Goal: Information Seeking & Learning: Learn about a topic

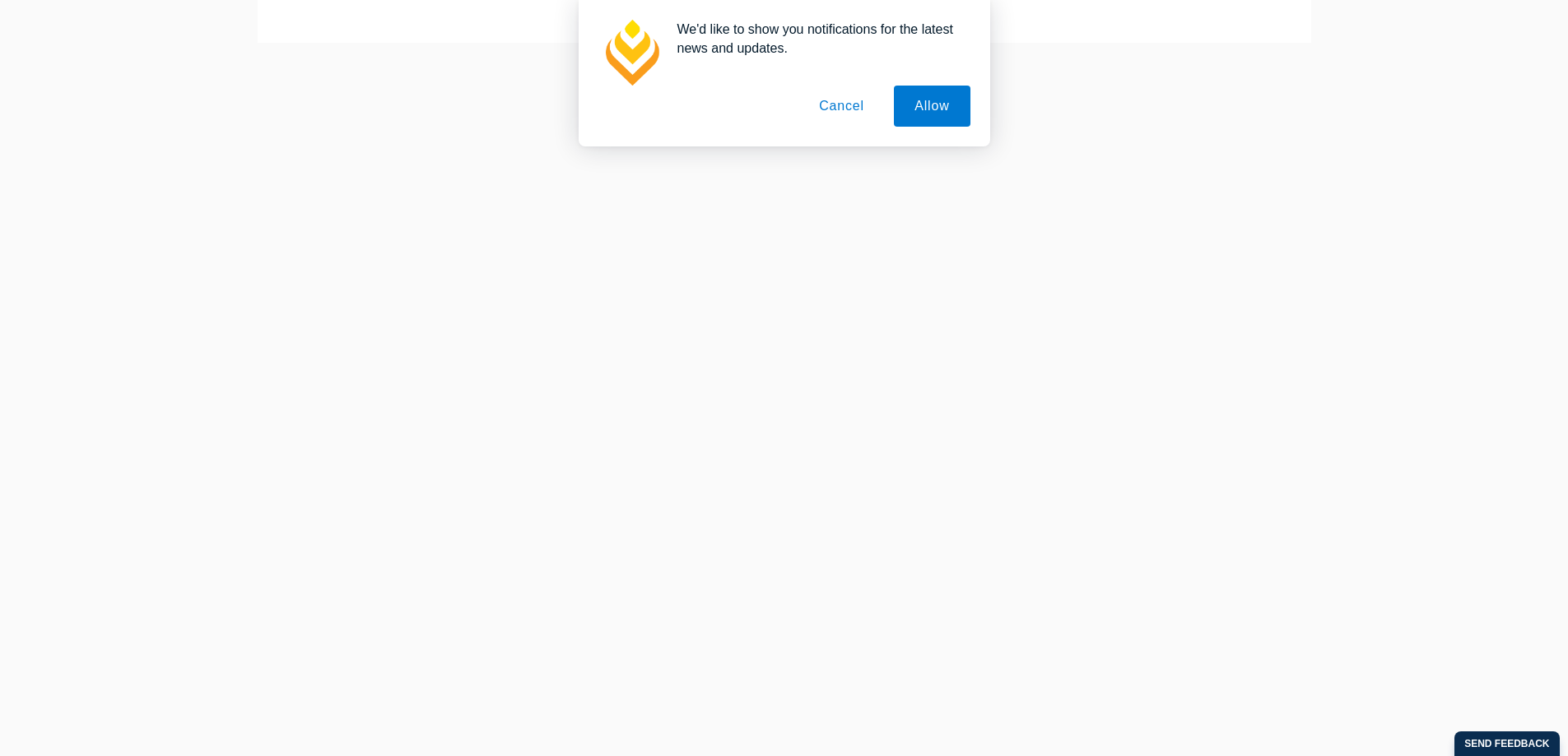
scroll to position [247, 0]
click at [865, 101] on button "Cancel" at bounding box center [841, 106] width 87 height 41
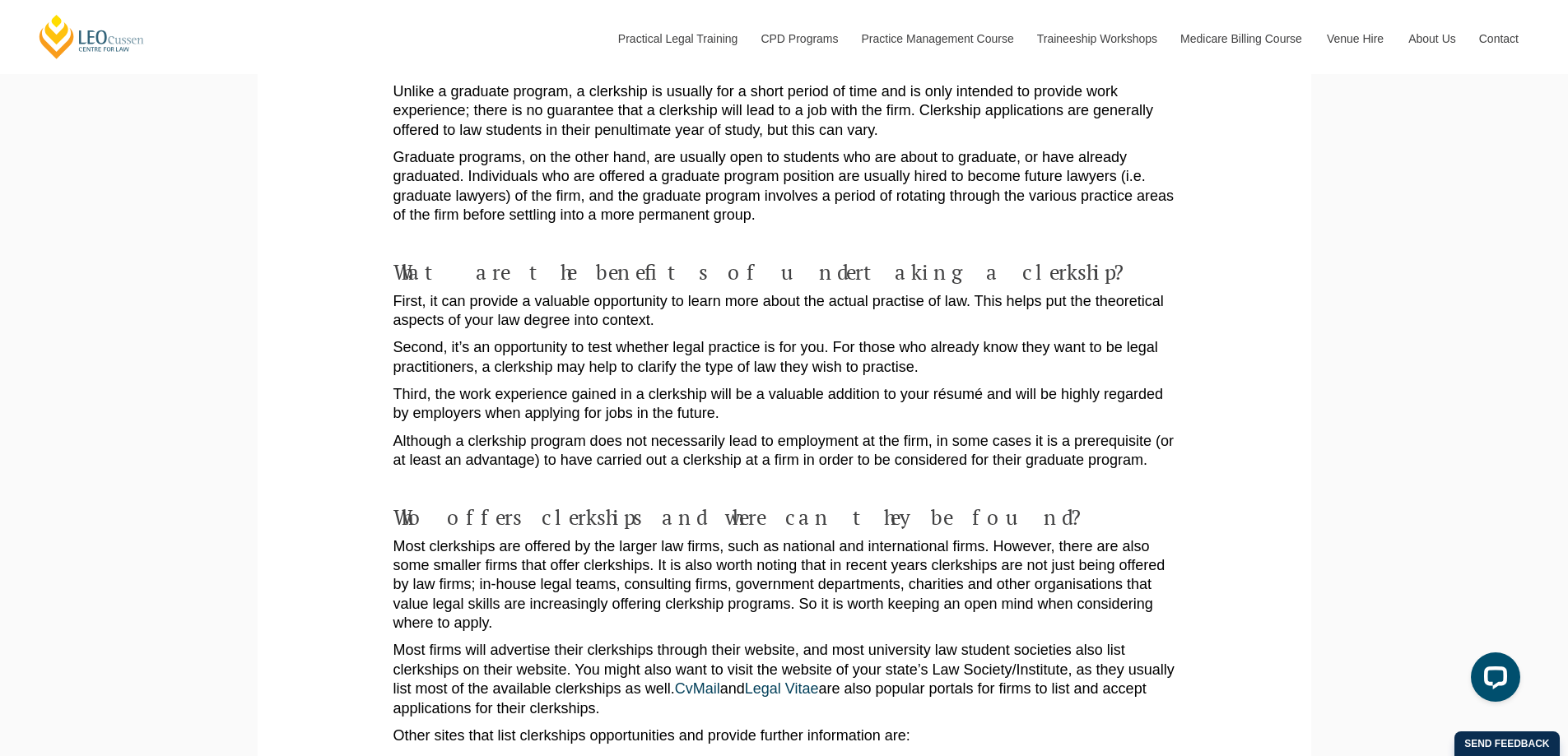
scroll to position [823, 0]
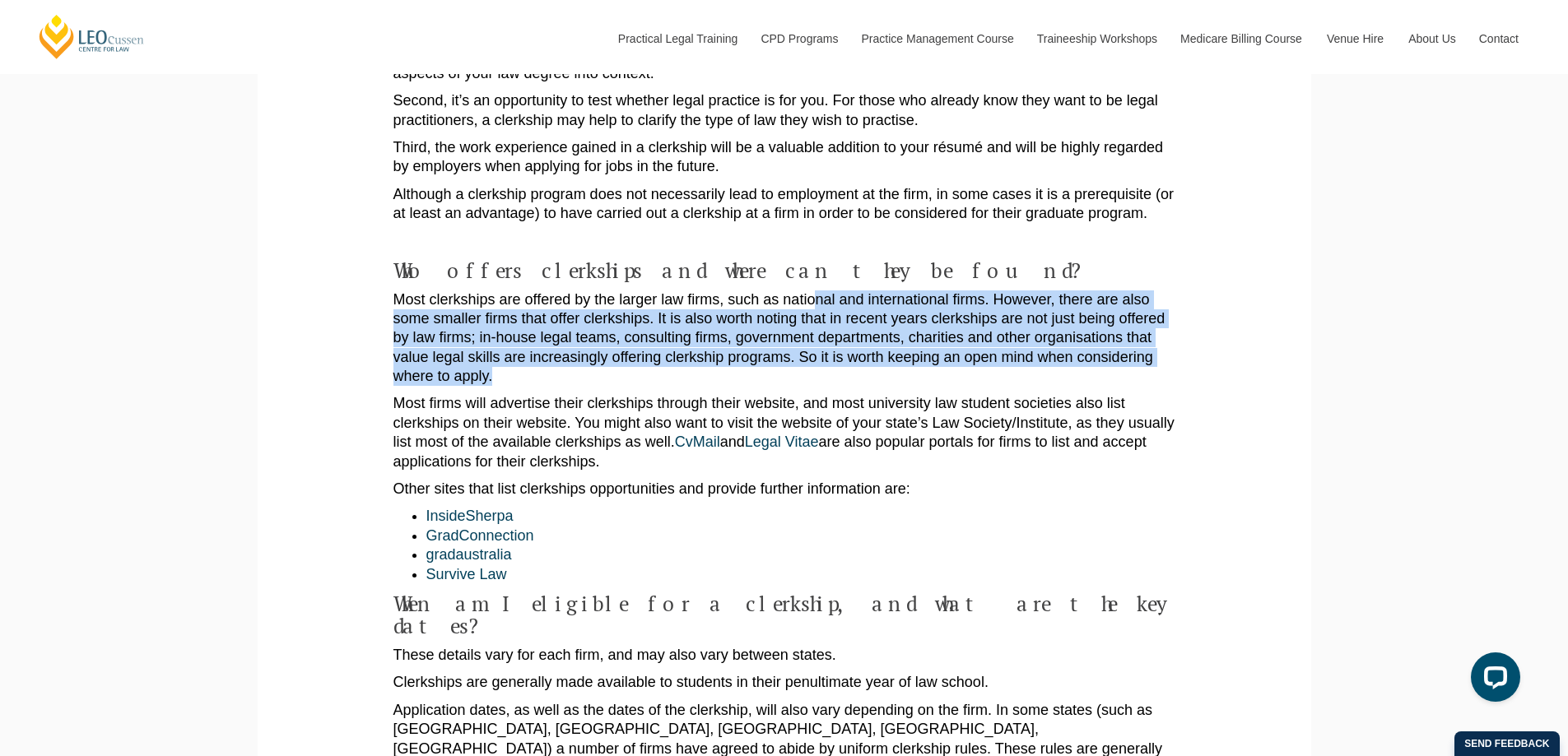
drag, startPoint x: 815, startPoint y: 288, endPoint x: 821, endPoint y: 354, distance: 66.3
click at [821, 354] on p "Most clerkships are offered by the larger law firms, such as national and inter…" at bounding box center [784, 339] width 782 height 97
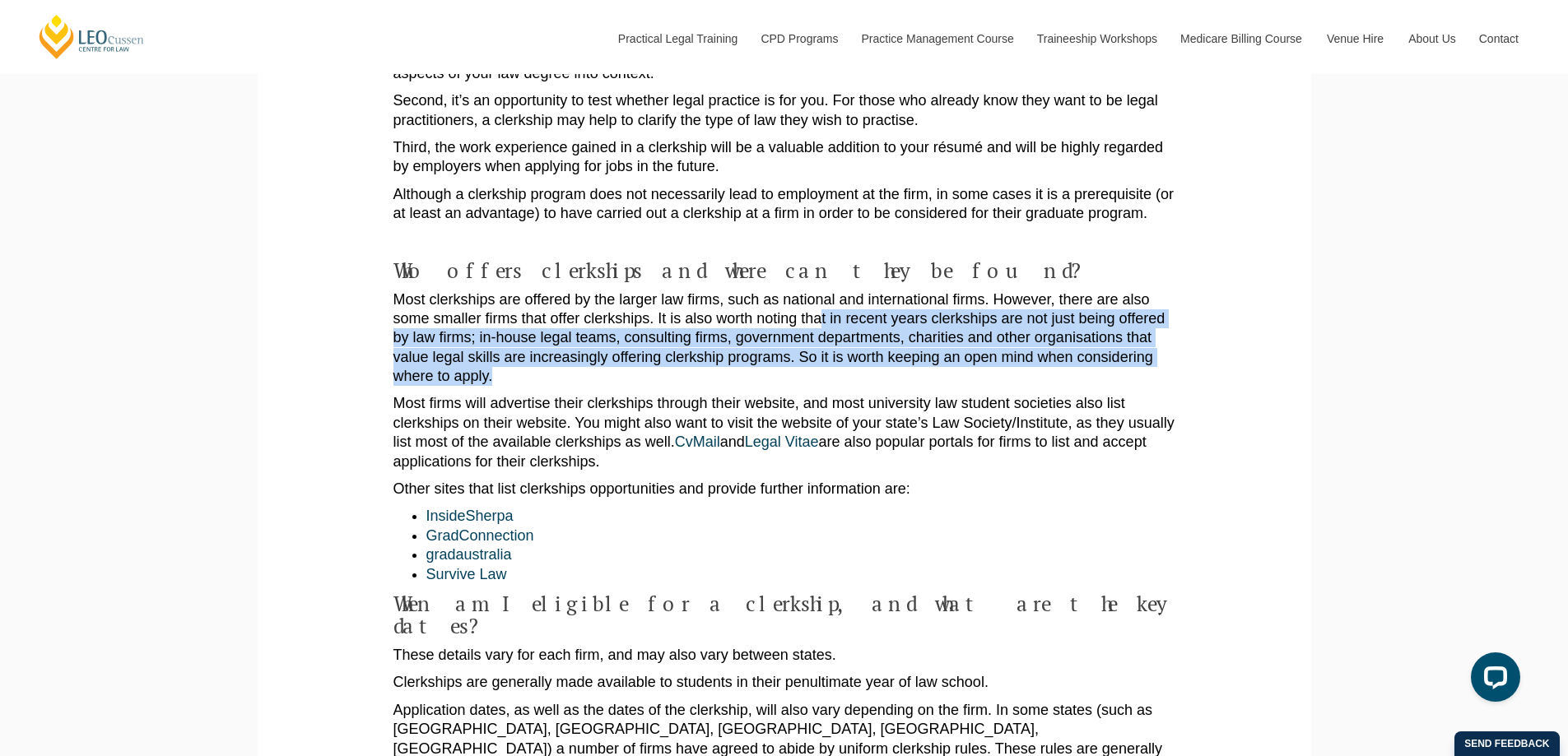
drag, startPoint x: 823, startPoint y: 299, endPoint x: 831, endPoint y: 364, distance: 65.5
click at [831, 364] on p "Most clerkships are offered by the larger law firms, such as national and inter…" at bounding box center [784, 339] width 782 height 97
click at [831, 366] on p "Most clerkships are offered by the larger law firms, such as national and inter…" at bounding box center [784, 339] width 782 height 97
click at [839, 332] on p "Most clerkships are offered by the larger law firms, such as national and inter…" at bounding box center [784, 339] width 782 height 97
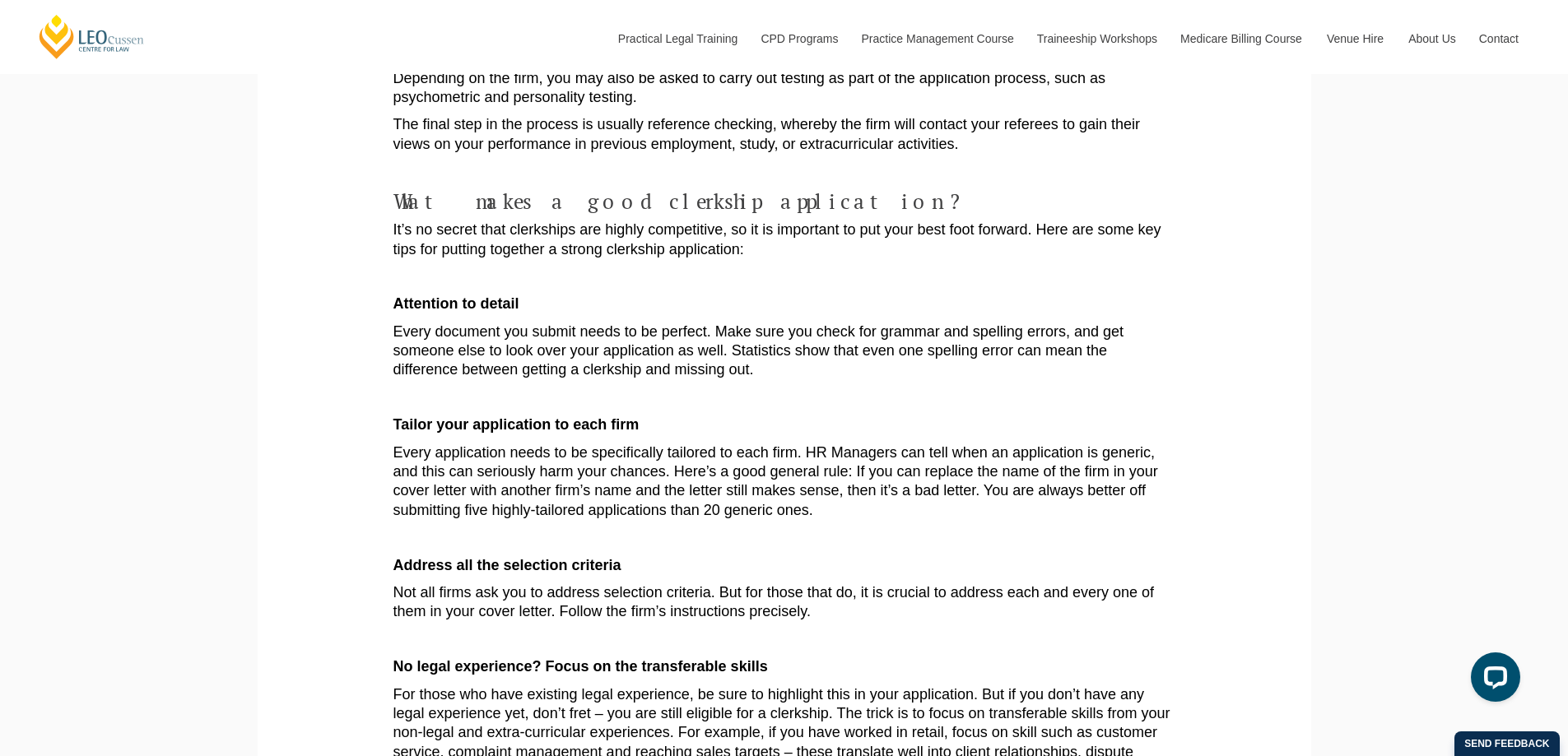
scroll to position [2139, 0]
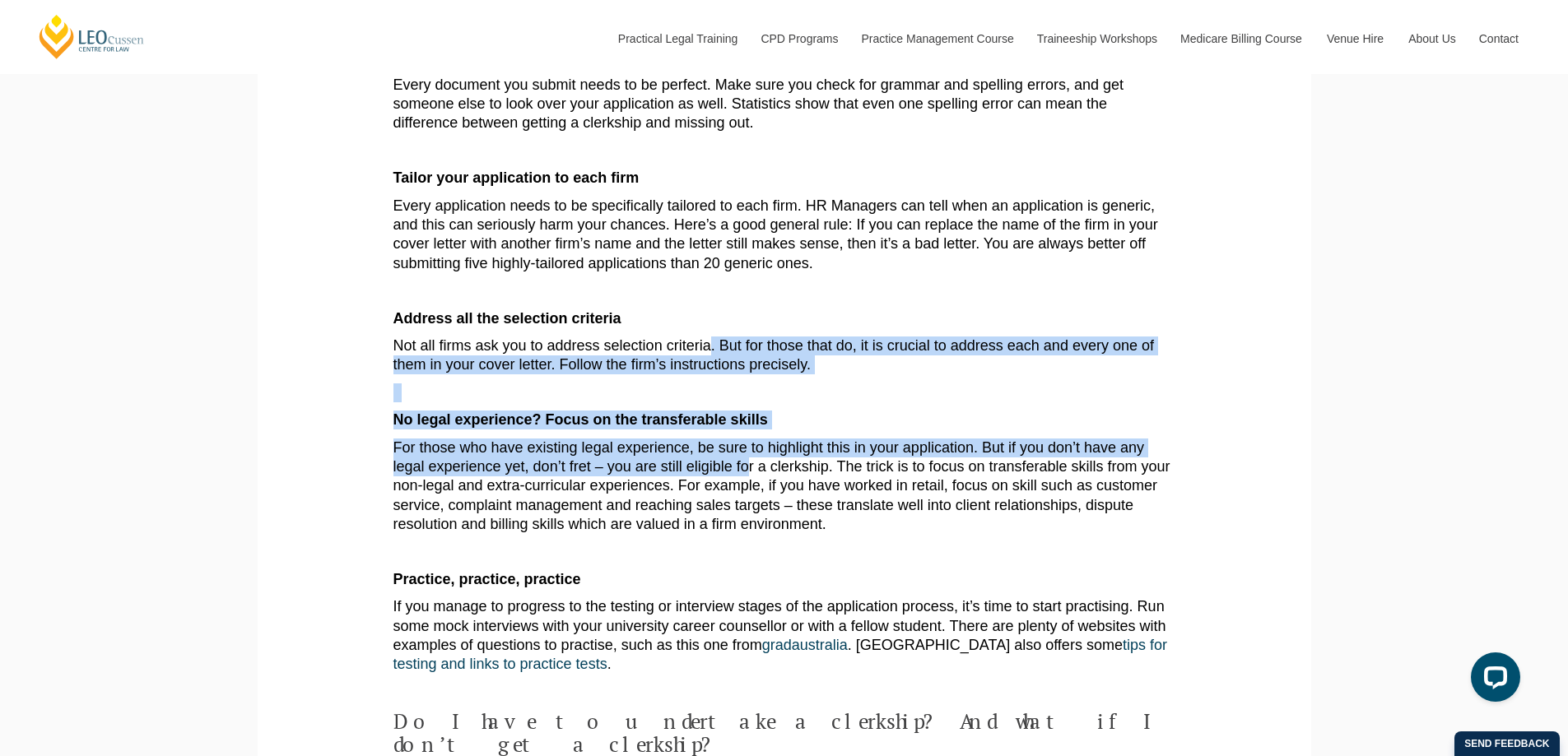
drag, startPoint x: 708, startPoint y: 274, endPoint x: 746, endPoint y: 411, distance: 142.2
click at [746, 439] on p "For those who have existing legal experience, be sure to highlight this in your…" at bounding box center [784, 487] width 782 height 97
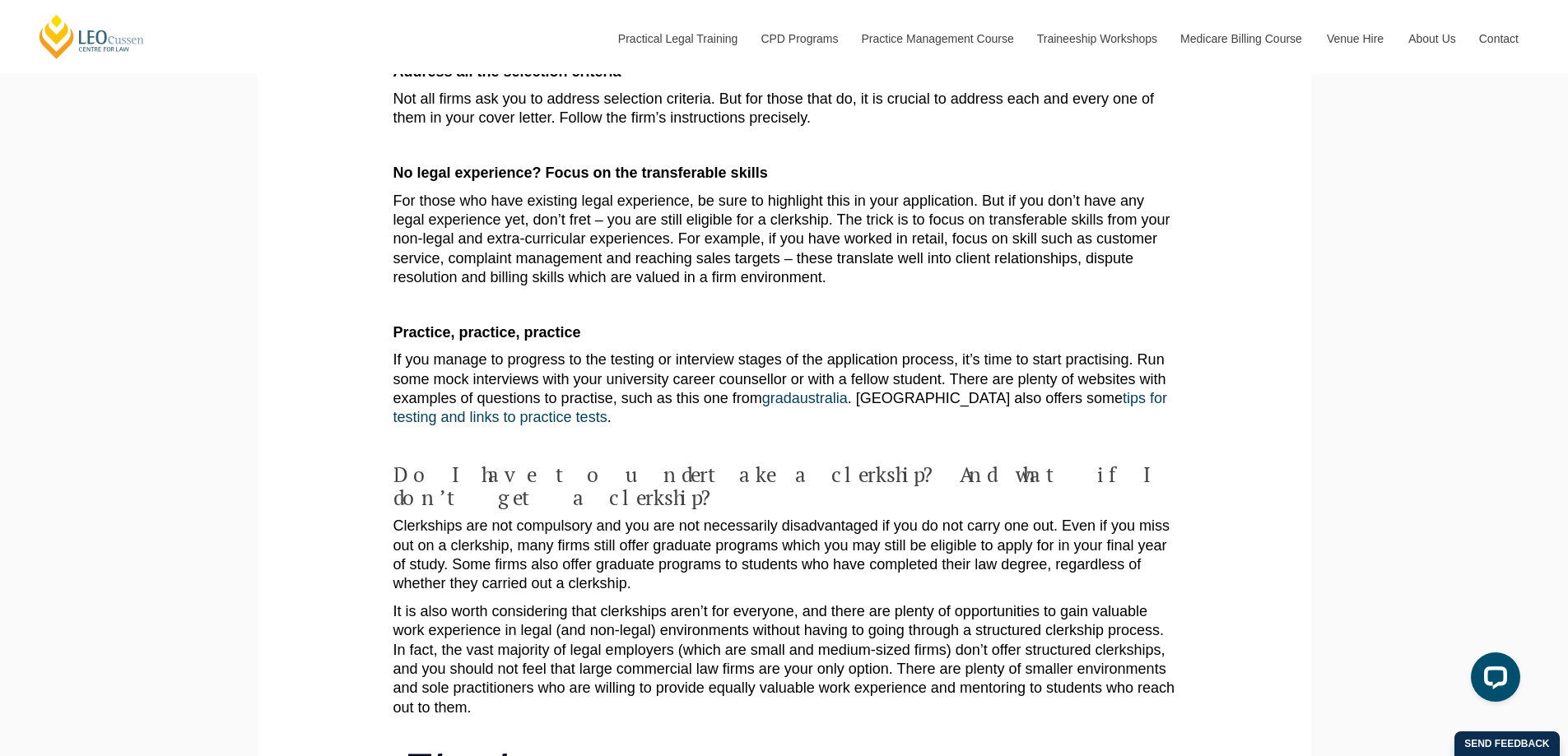
scroll to position [2634, 0]
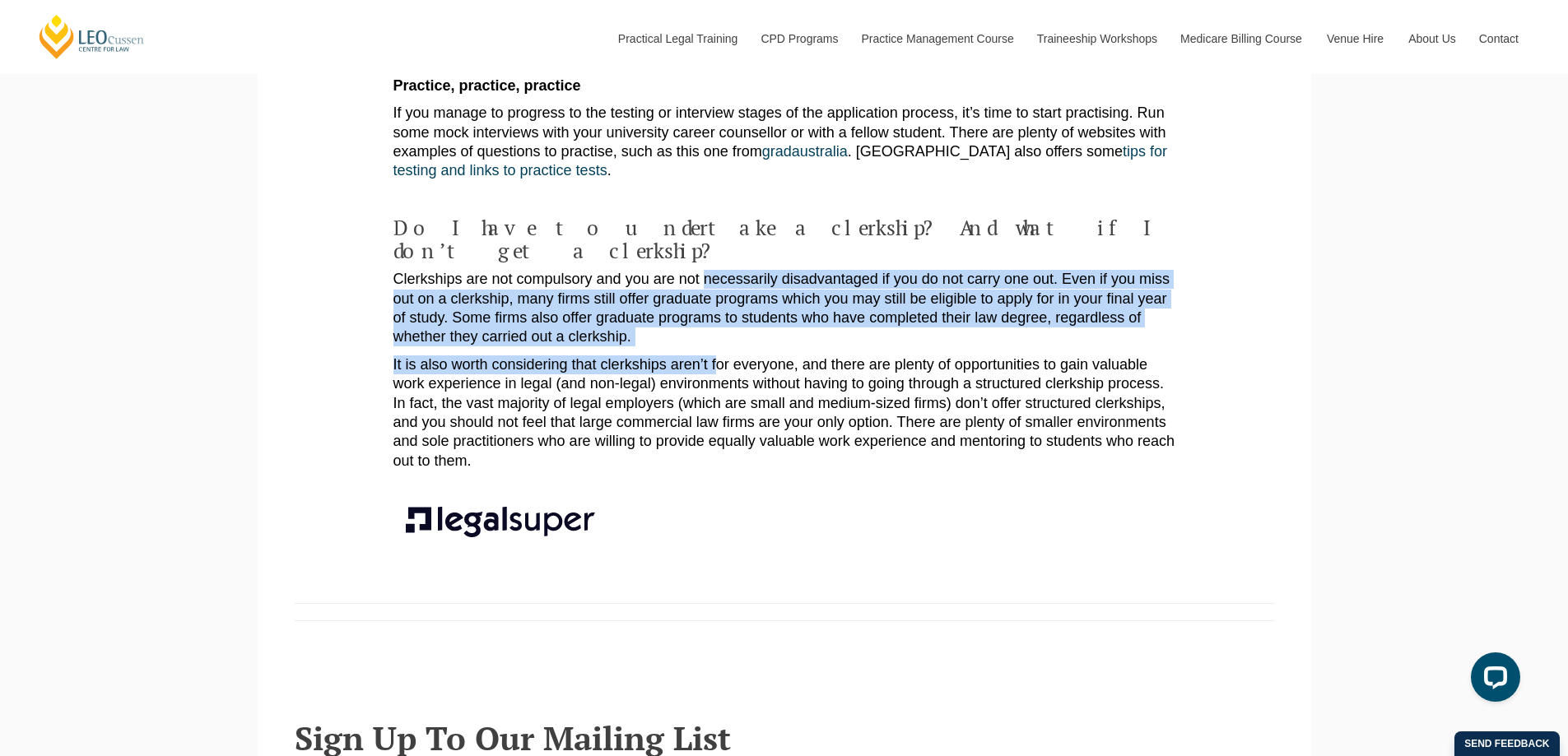
drag, startPoint x: 710, startPoint y: 207, endPoint x: 719, endPoint y: 265, distance: 58.7
drag, startPoint x: 723, startPoint y: 199, endPoint x: 738, endPoint y: 266, distance: 68.7
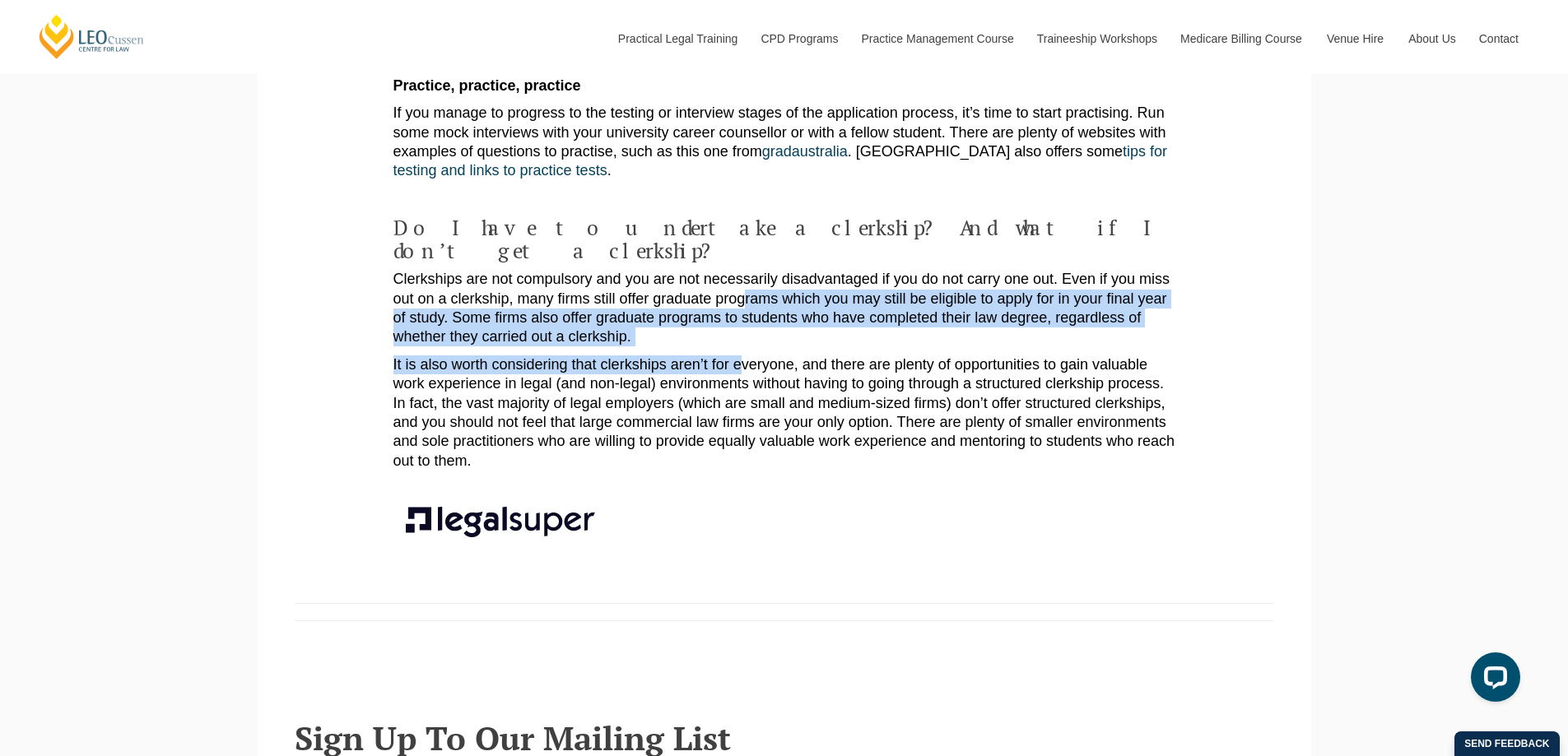
drag, startPoint x: 742, startPoint y: 215, endPoint x: 739, endPoint y: 267, distance: 52.1
drag, startPoint x: 734, startPoint y: 211, endPoint x: 730, endPoint y: 280, distance: 69.1
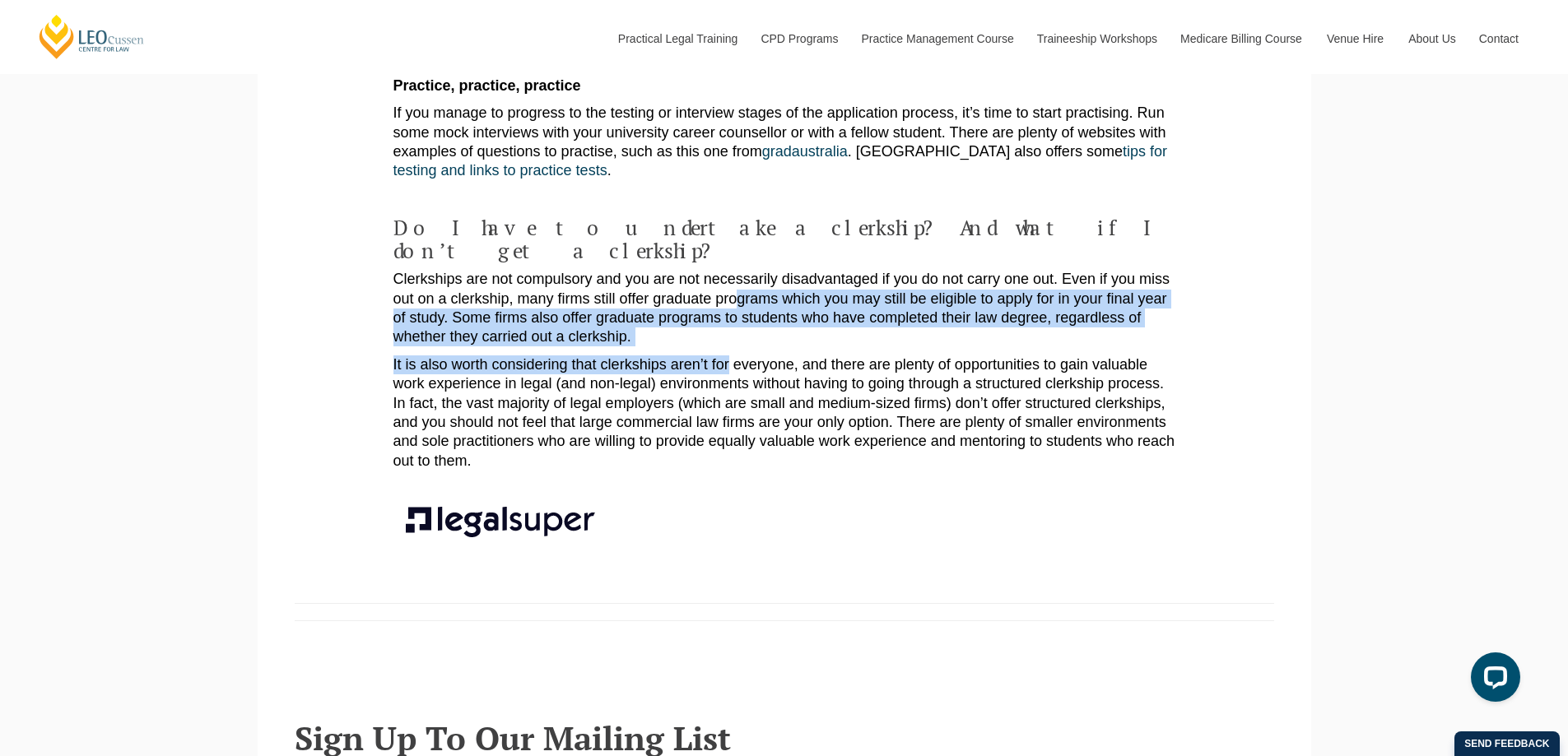
click at [730, 356] on p "It is also worth considering that clerkships aren’t for everyone, and there are…" at bounding box center [784, 413] width 782 height 115
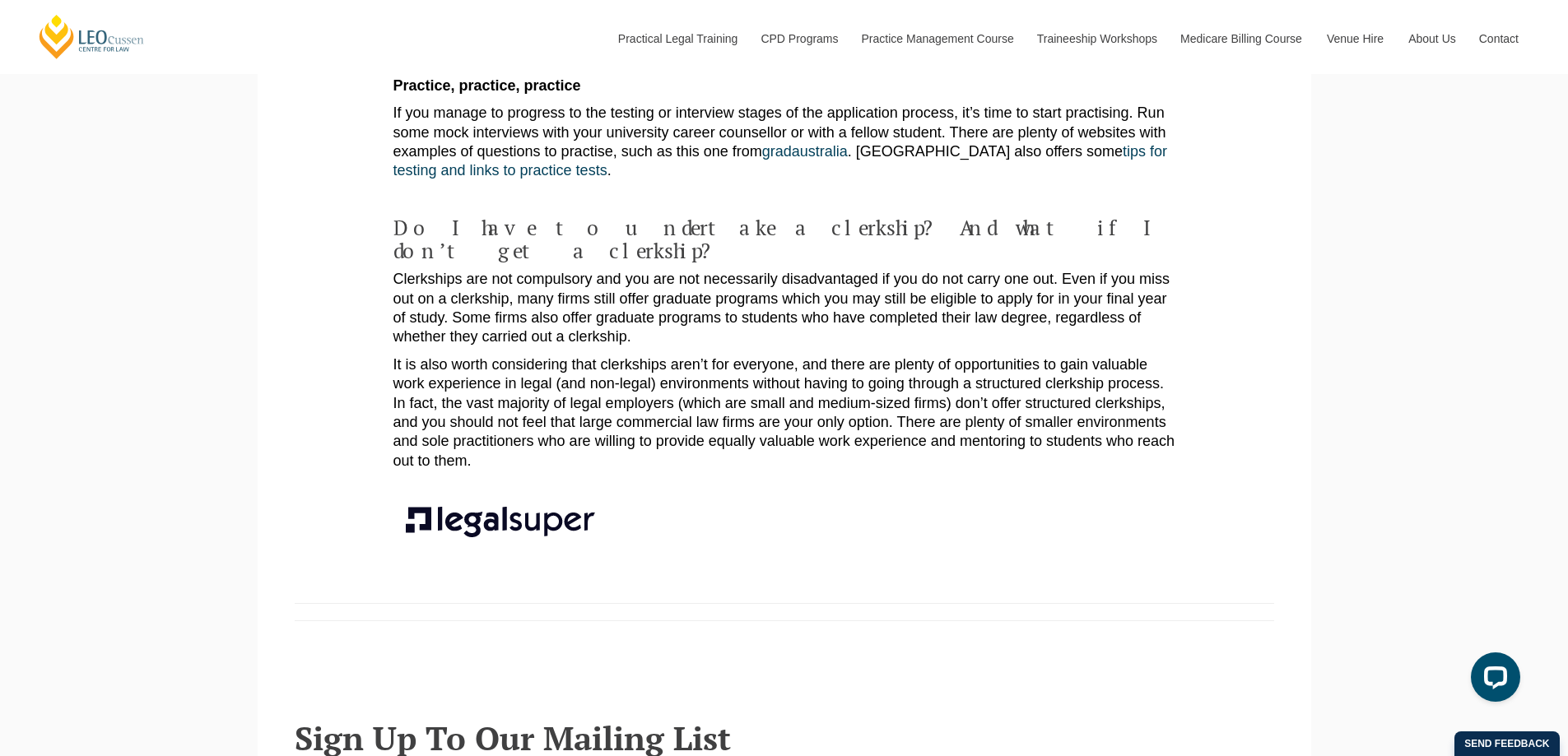
scroll to position [2963, 0]
